Goal: Task Accomplishment & Management: Use online tool/utility

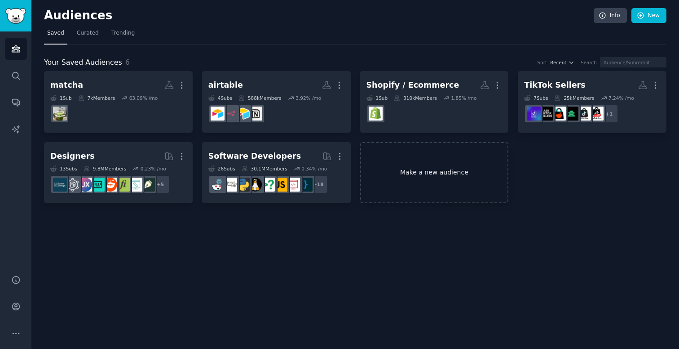
click at [418, 183] on link "Make a new audience" at bounding box center [434, 173] width 149 height 62
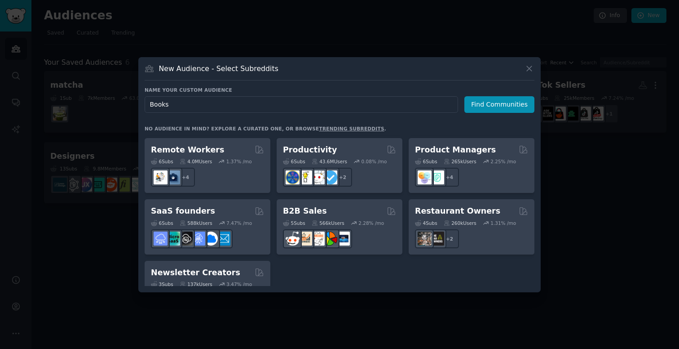
scroll to position [686, 0]
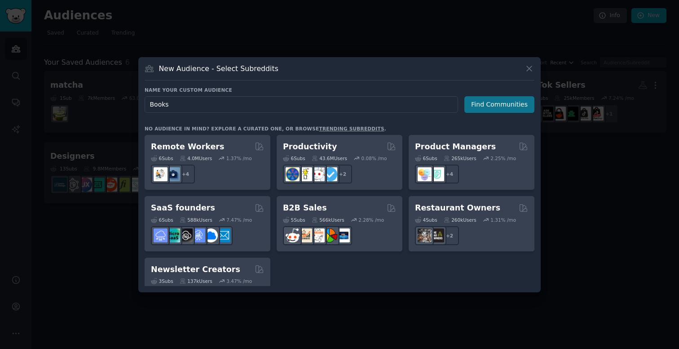
type input "Books"
click at [507, 101] on button "Find Communities" at bounding box center [500, 104] width 70 height 17
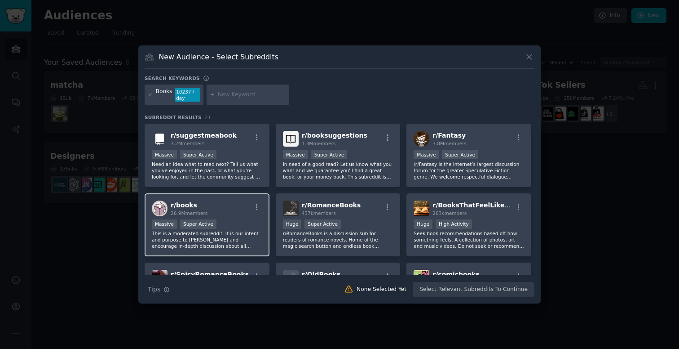
click at [242, 210] on div "r/ books 26.9M members" at bounding box center [207, 208] width 111 height 16
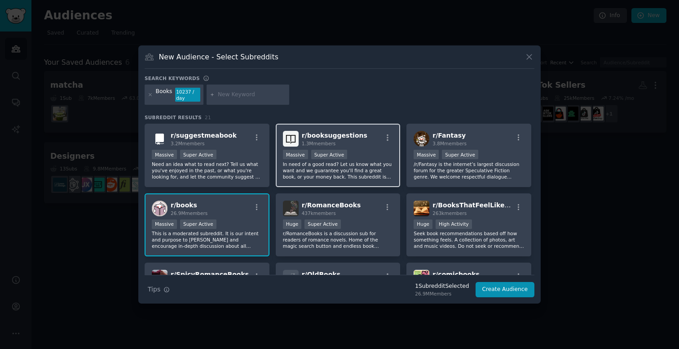
click at [353, 140] on div "1.3M members" at bounding box center [335, 143] width 66 height 6
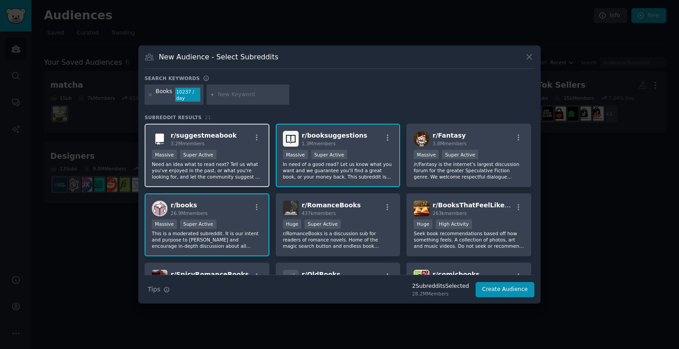
click at [239, 140] on div "r/ suggestmeabook 3.2M members" at bounding box center [207, 139] width 111 height 16
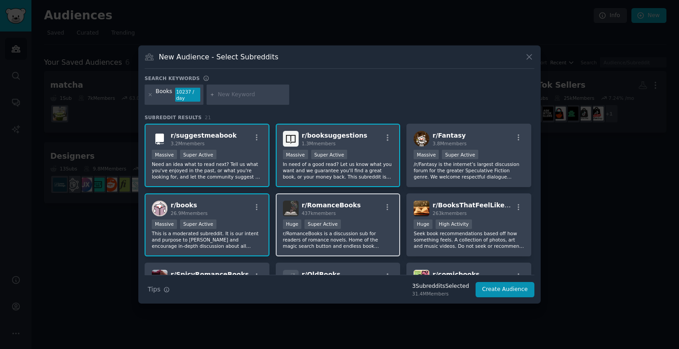
click at [361, 209] on div "r/ RomanceBooks 437k members" at bounding box center [338, 208] width 111 height 16
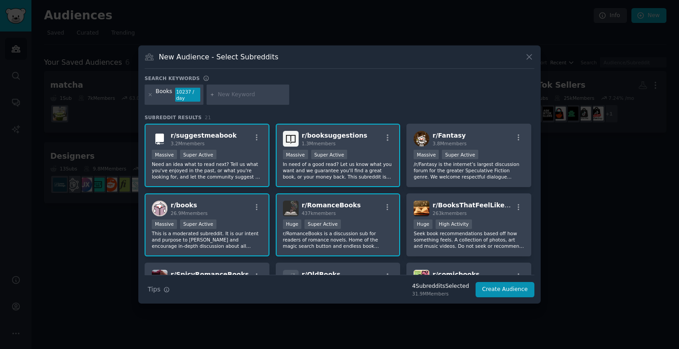
scroll to position [25, 0]
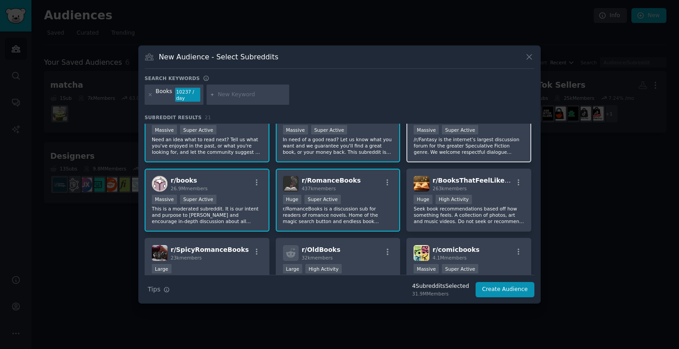
click at [506, 130] on div ">= 95th percentile for submissions / day Massive Super Active" at bounding box center [469, 130] width 111 height 11
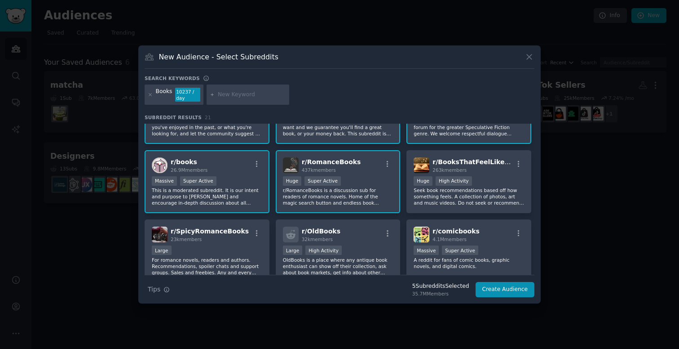
scroll to position [46, 0]
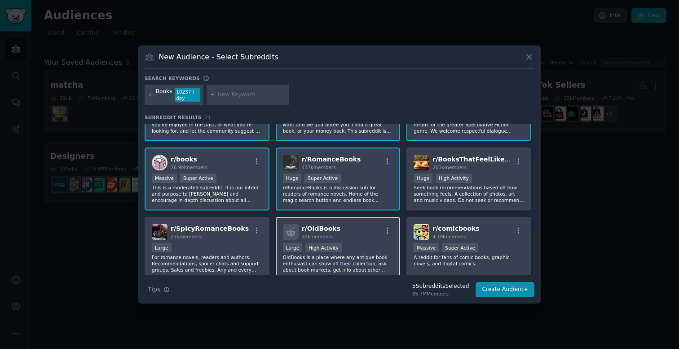
click at [375, 230] on div "r/ OldBooks 32k members" at bounding box center [338, 232] width 111 height 16
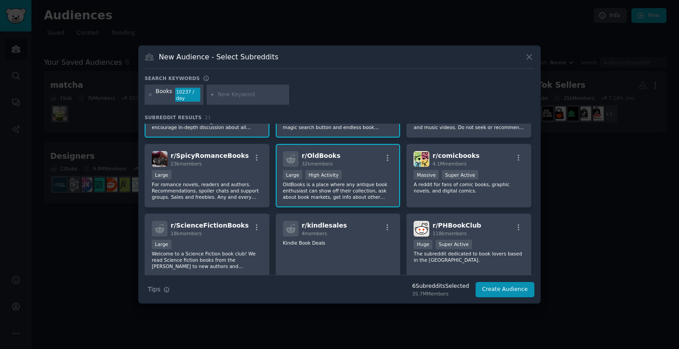
scroll to position [145, 0]
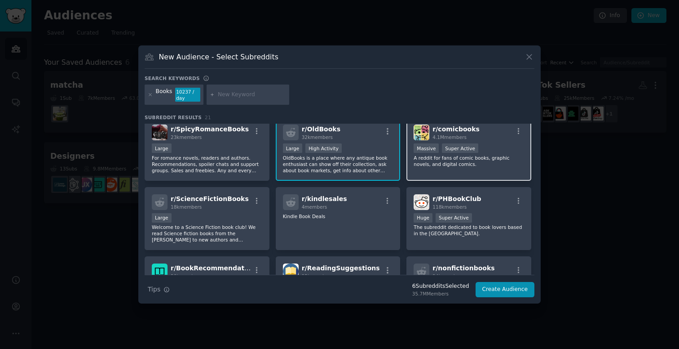
click at [509, 144] on div "Massive Super Active" at bounding box center [469, 148] width 111 height 11
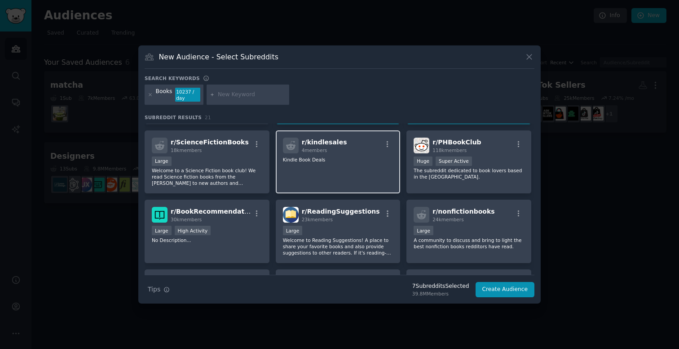
scroll to position [202, 0]
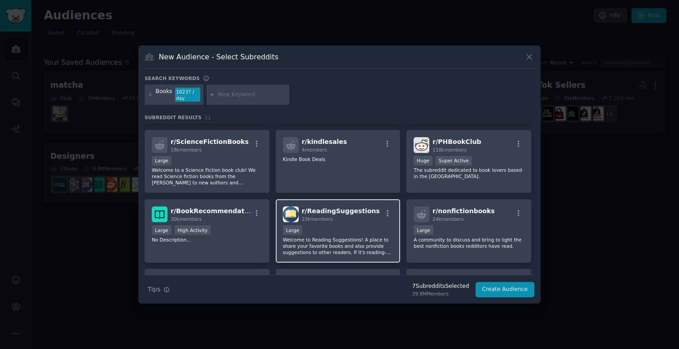
click at [356, 222] on div "r/ ReadingSuggestions 23k members Large Welcome to Reading Suggestions! A place…" at bounding box center [338, 230] width 125 height 63
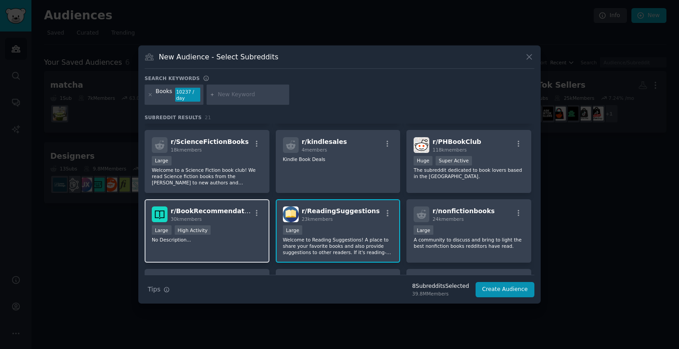
click at [245, 224] on div "r/ BookRecommendations 30k members Large High Activity No Description..." at bounding box center [207, 230] width 125 height 63
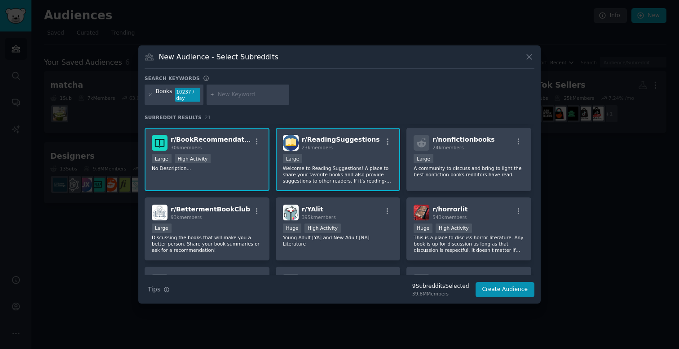
scroll to position [275, 0]
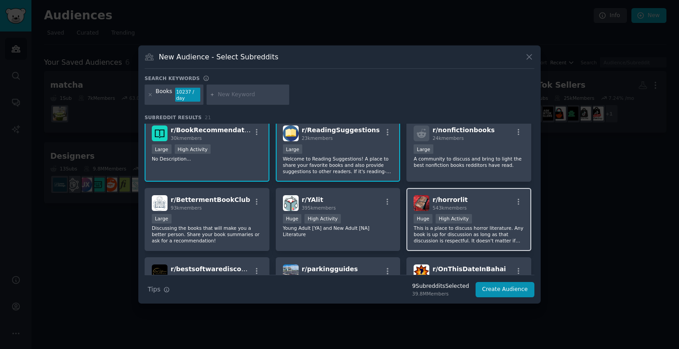
click at [499, 214] on div "Huge High Activity" at bounding box center [469, 219] width 111 height 11
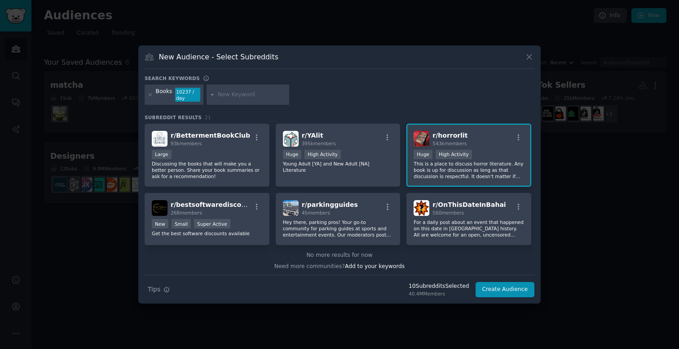
scroll to position [349, 0]
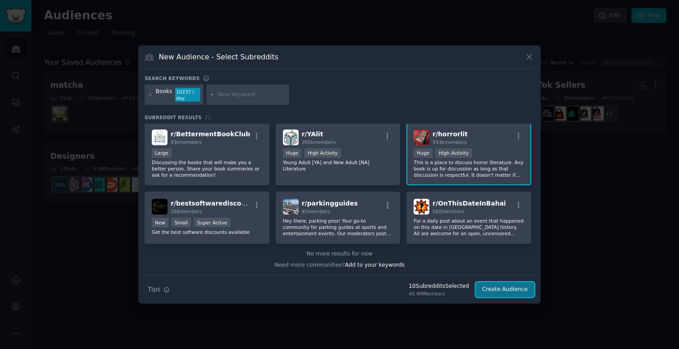
click at [504, 291] on button "Create Audience" at bounding box center [505, 289] width 59 height 15
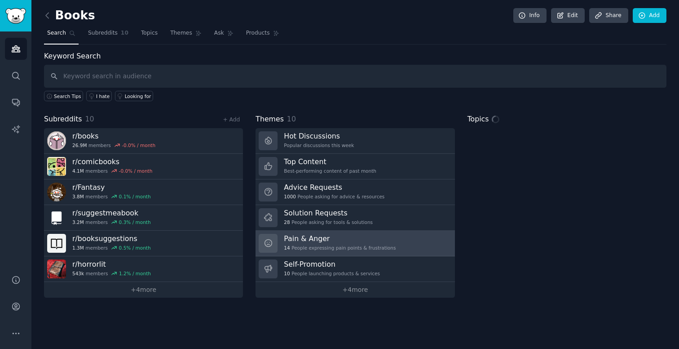
click at [352, 246] on div "14 People expressing pain points & frustrations" at bounding box center [340, 247] width 112 height 6
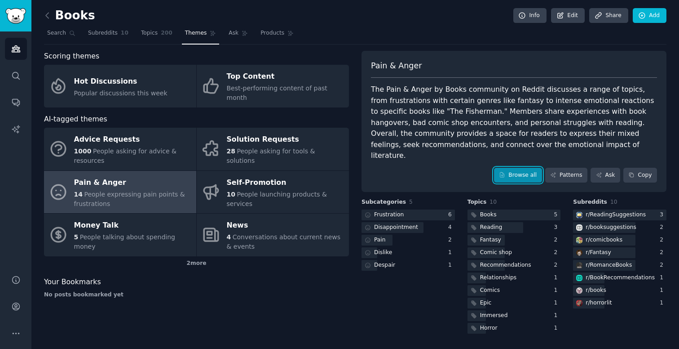
click at [507, 168] on link "Browse all" at bounding box center [518, 175] width 48 height 15
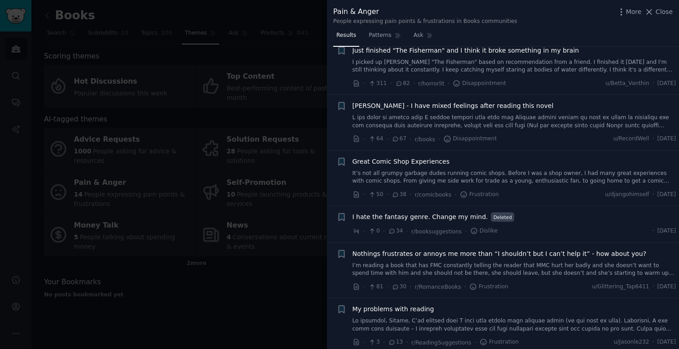
scroll to position [81, 0]
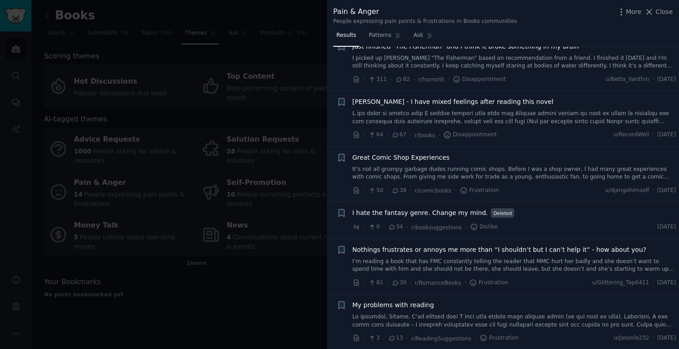
click at [264, 292] on div at bounding box center [339, 174] width 679 height 349
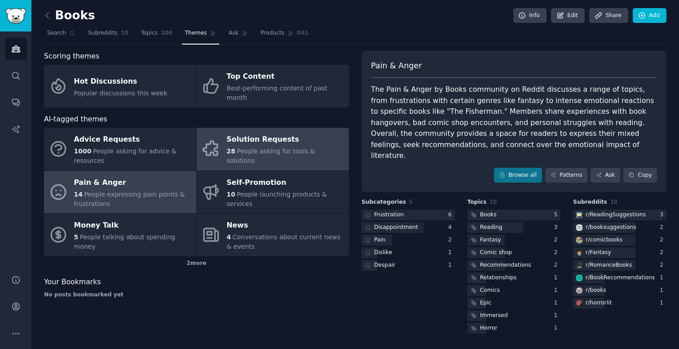
click at [289, 140] on div "Solution Requests" at bounding box center [286, 140] width 118 height 14
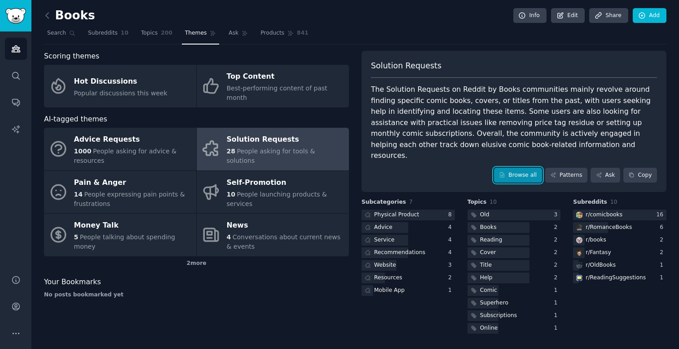
click at [510, 168] on link "Browse all" at bounding box center [518, 175] width 48 height 15
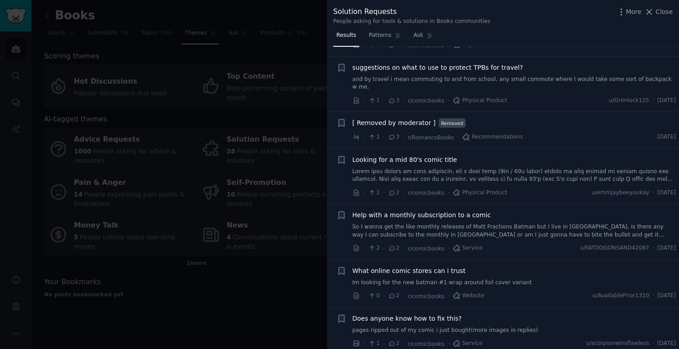
scroll to position [708, 0]
click at [275, 302] on div at bounding box center [339, 174] width 679 height 349
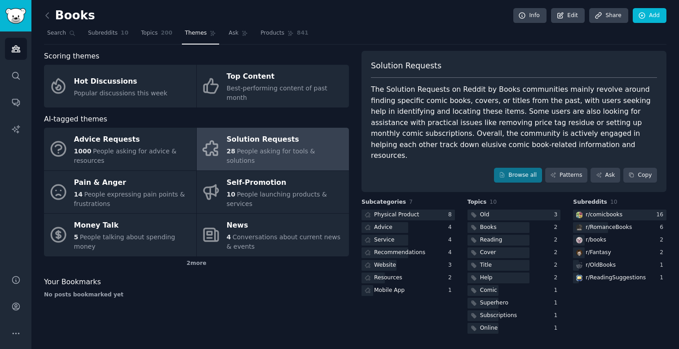
click at [288, 141] on div "Solution Requests" at bounding box center [286, 140] width 118 height 14
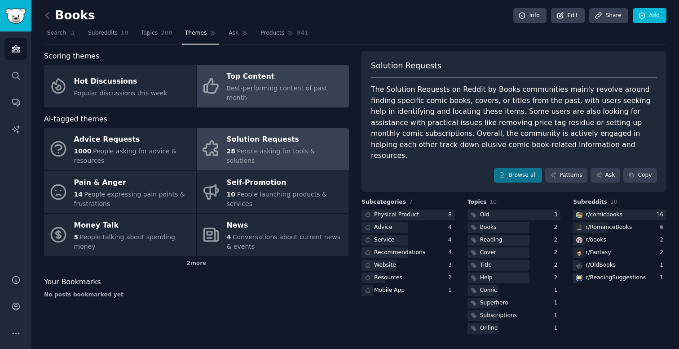
click at [238, 89] on span "Best-performing content of past month" at bounding box center [277, 92] width 101 height 17
